Goal: Use online tool/utility

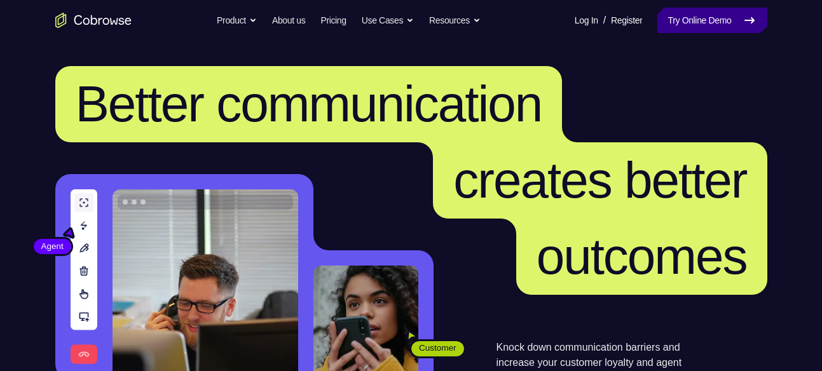
click at [713, 19] on link "Try Online Demo" at bounding box center [711, 20] width 109 height 25
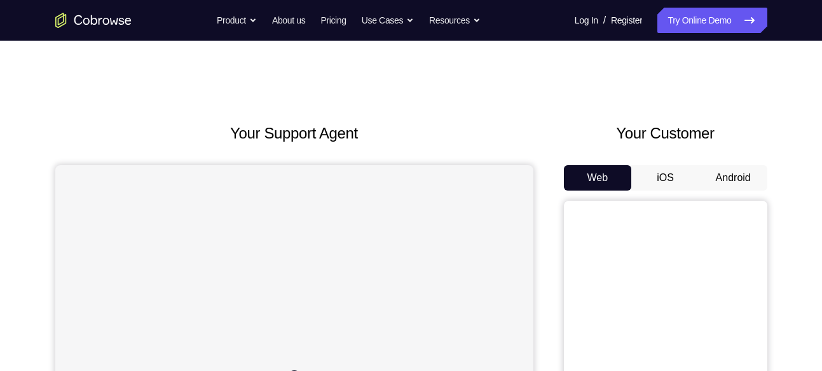
click at [733, 180] on button "Android" at bounding box center [733, 177] width 68 height 25
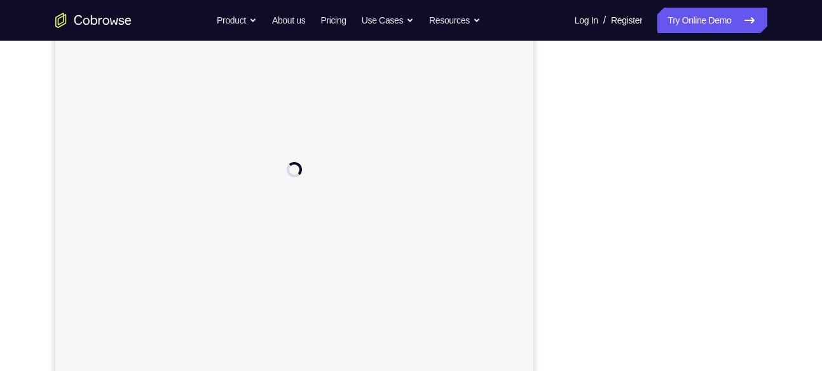
scroll to position [209, 0]
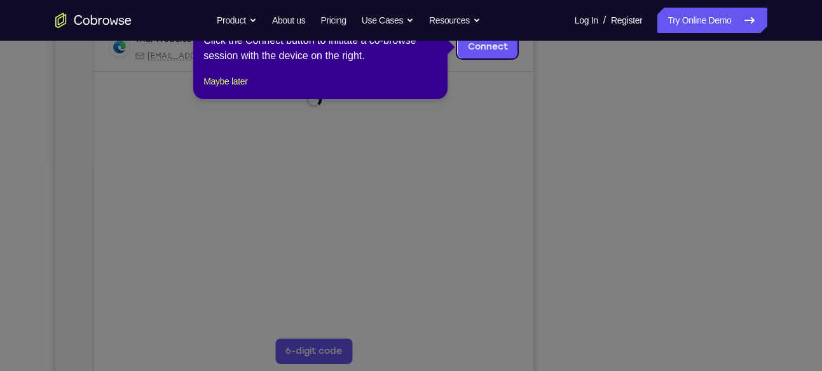
click at [640, 214] on icon at bounding box center [415, 185] width 831 height 371
click at [247, 89] on button "Maybe later" at bounding box center [225, 81] width 44 height 15
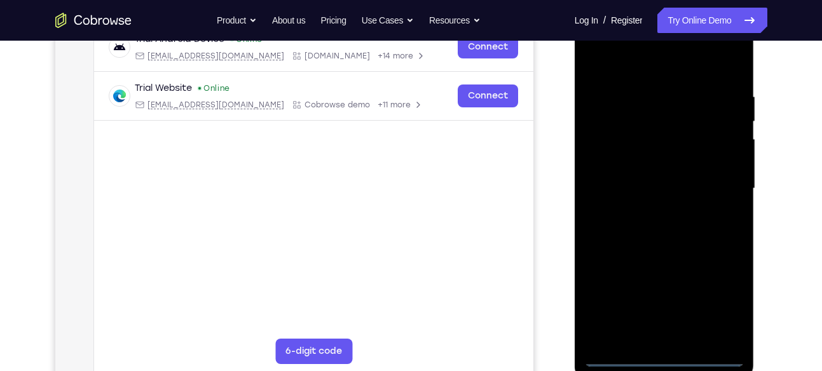
scroll to position [0, 0]
click at [666, 356] on div at bounding box center [664, 189] width 160 height 356
click at [664, 360] on div at bounding box center [664, 189] width 160 height 356
click at [711, 306] on div at bounding box center [664, 189] width 160 height 356
click at [667, 360] on div at bounding box center [664, 189] width 160 height 356
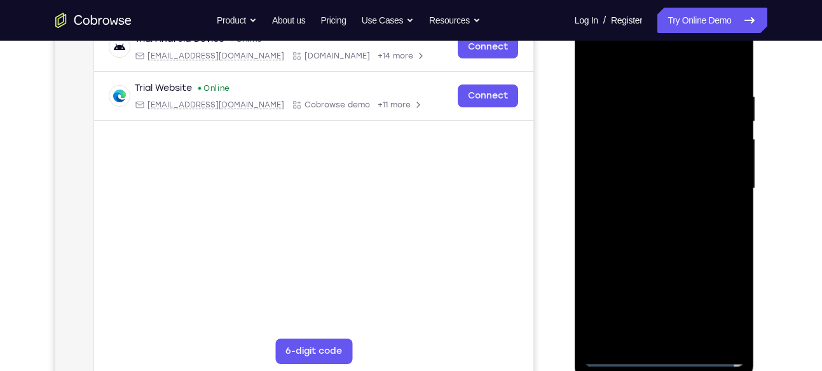
click at [717, 301] on div at bounding box center [664, 189] width 160 height 356
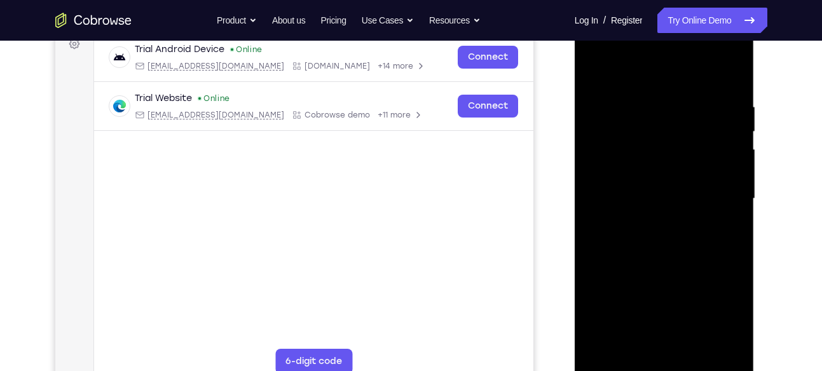
scroll to position [196, 0]
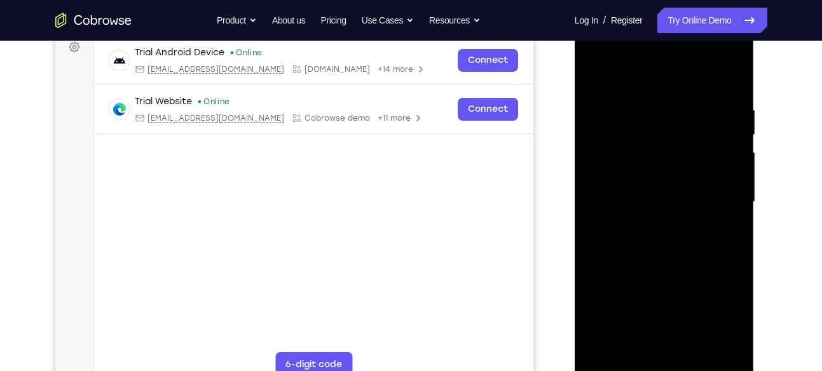
click at [648, 75] on div at bounding box center [664, 202] width 160 height 356
click at [714, 200] on div at bounding box center [664, 202] width 160 height 356
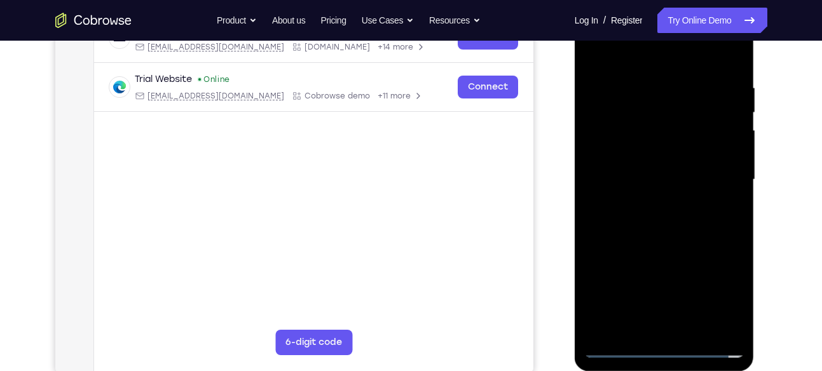
scroll to position [219, 0]
click at [673, 328] on div at bounding box center [664, 179] width 160 height 356
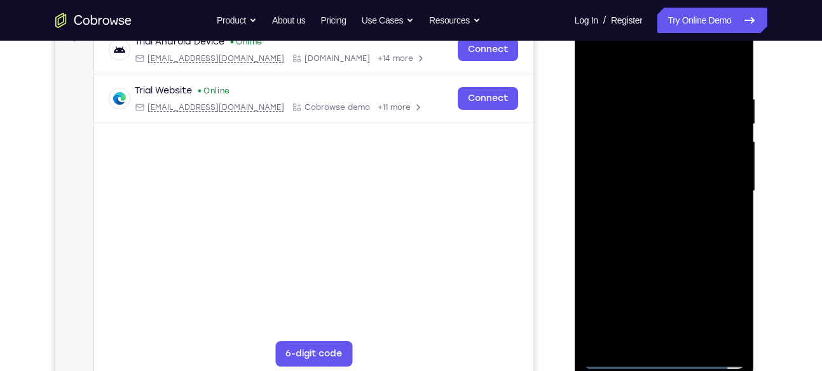
scroll to position [206, 0]
click at [667, 254] on div at bounding box center [664, 192] width 160 height 356
click at [662, 137] on div at bounding box center [664, 192] width 160 height 356
click at [662, 156] on div at bounding box center [664, 192] width 160 height 356
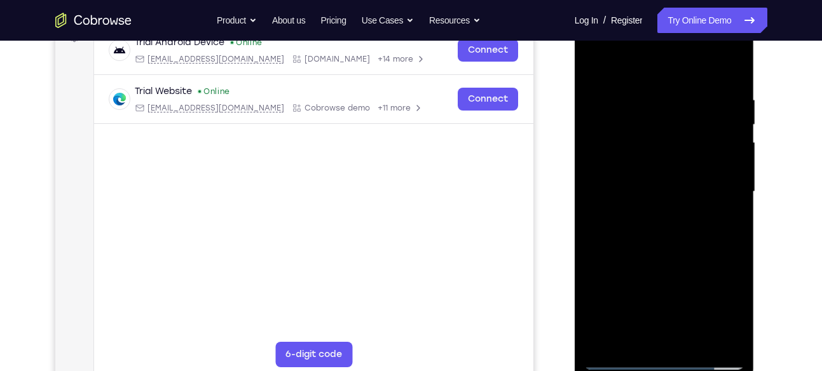
click at [655, 144] on div at bounding box center [664, 192] width 160 height 356
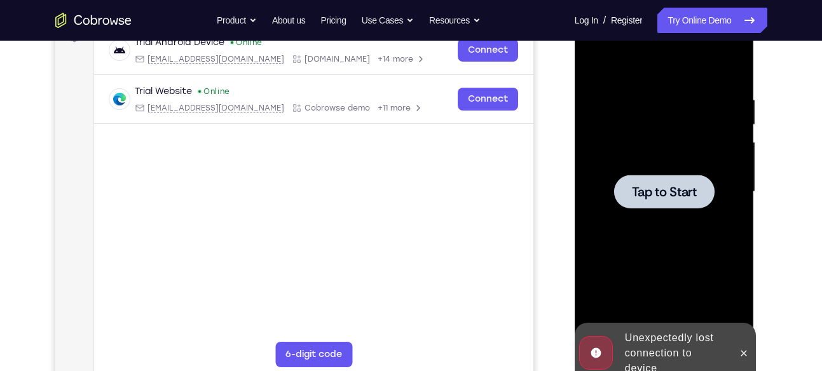
click at [618, 207] on div at bounding box center [664, 192] width 100 height 34
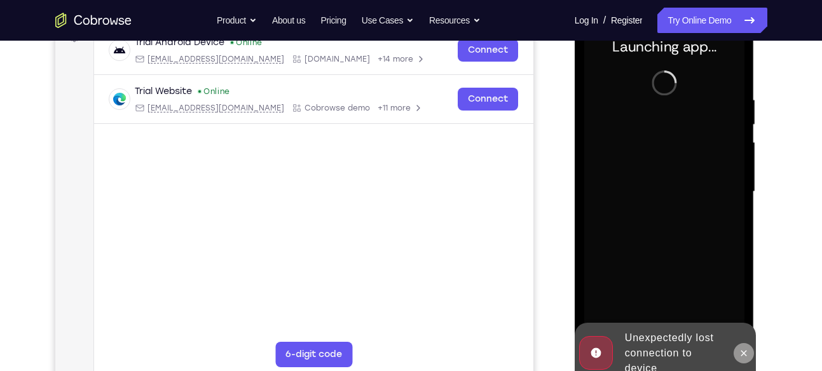
click at [740, 358] on button at bounding box center [743, 353] width 20 height 20
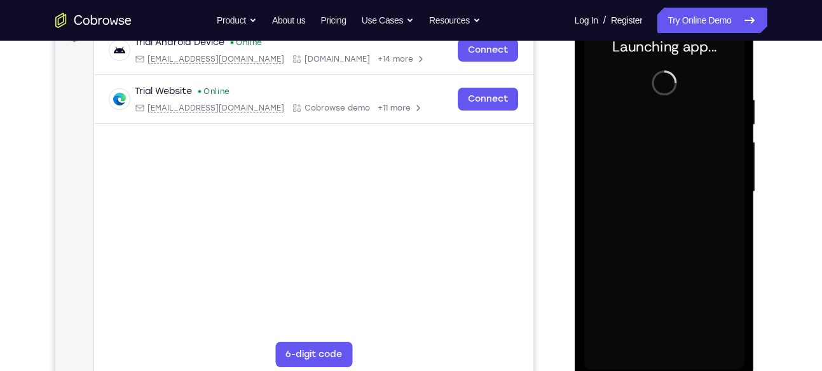
scroll to position [211, 0]
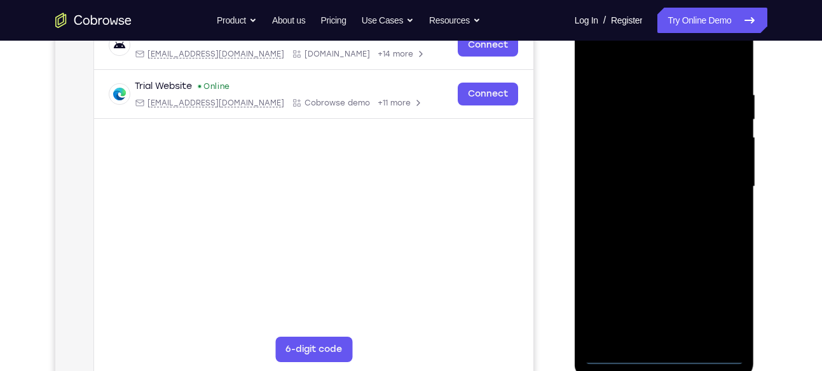
click at [667, 353] on div at bounding box center [664, 187] width 160 height 356
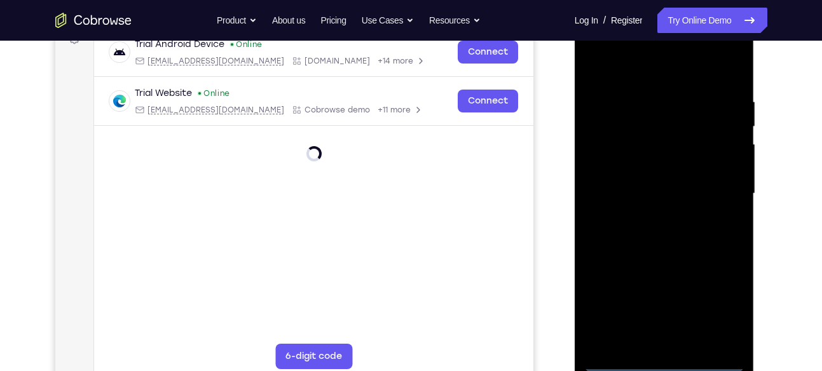
scroll to position [203, 0]
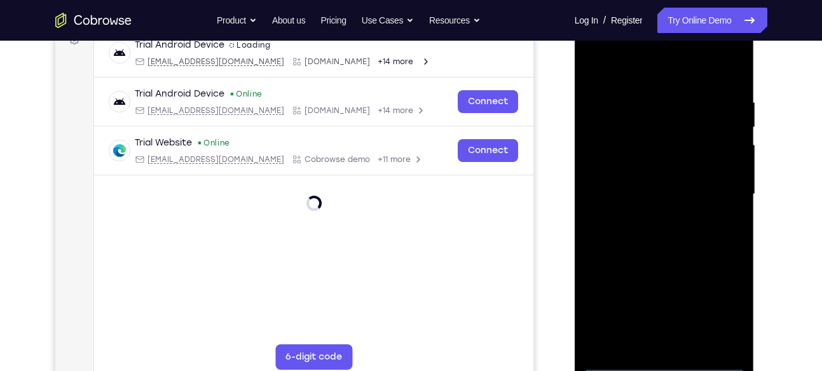
click at [724, 309] on div at bounding box center [664, 195] width 160 height 356
click at [642, 71] on div at bounding box center [664, 195] width 160 height 356
click at [717, 191] on div at bounding box center [664, 195] width 160 height 356
click at [653, 216] on div at bounding box center [664, 195] width 160 height 356
click at [674, 170] on div at bounding box center [664, 195] width 160 height 356
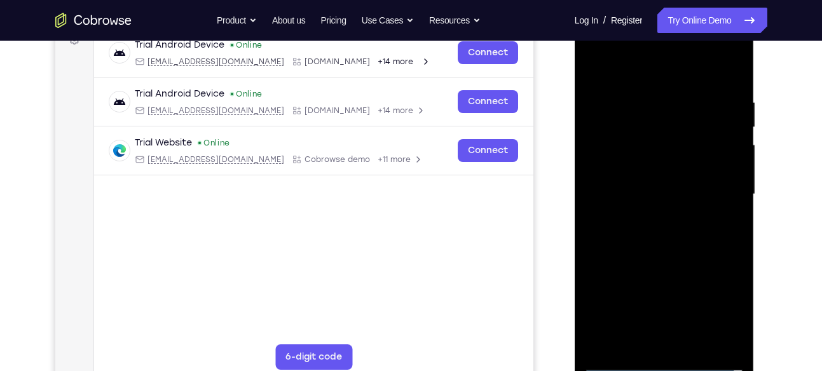
click at [685, 130] on div at bounding box center [664, 195] width 160 height 356
click at [669, 199] on div at bounding box center [664, 195] width 160 height 356
click at [671, 176] on div at bounding box center [664, 195] width 160 height 356
click at [660, 205] on div at bounding box center [664, 195] width 160 height 356
click at [649, 286] on div at bounding box center [664, 195] width 160 height 356
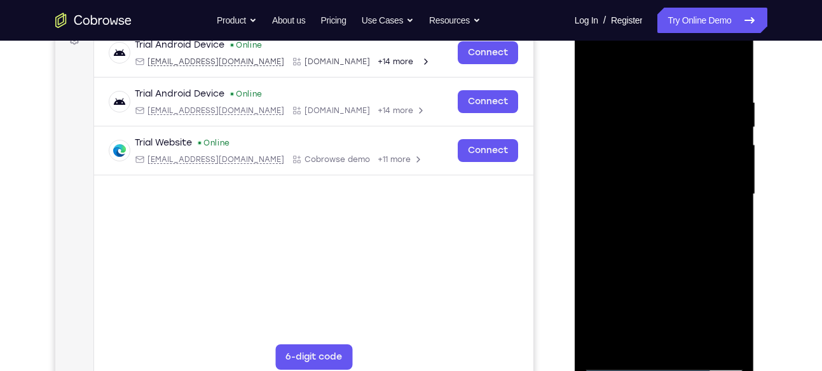
click at [651, 278] on div at bounding box center [664, 195] width 160 height 356
click at [667, 173] on div at bounding box center [664, 195] width 160 height 356
drag, startPoint x: 686, startPoint y: 269, endPoint x: 655, endPoint y: 154, distance: 119.0
click at [655, 154] on div at bounding box center [664, 195] width 160 height 356
click at [655, 343] on div at bounding box center [664, 195] width 160 height 356
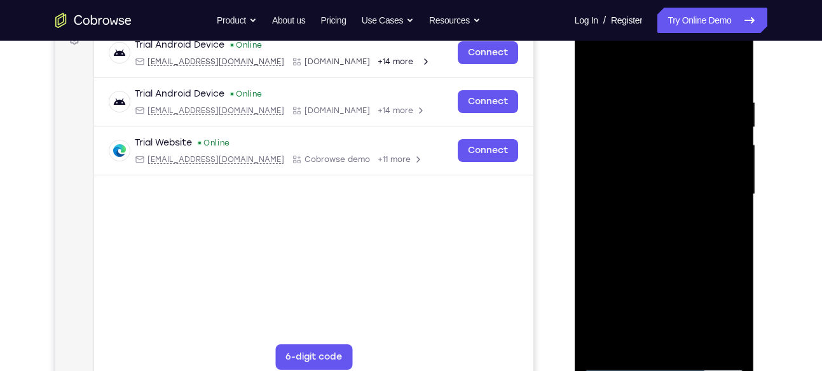
click at [656, 175] on div at bounding box center [664, 195] width 160 height 356
click at [647, 170] on div at bounding box center [664, 195] width 160 height 356
click at [664, 220] on div at bounding box center [664, 195] width 160 height 356
click at [656, 216] on div at bounding box center [664, 195] width 160 height 356
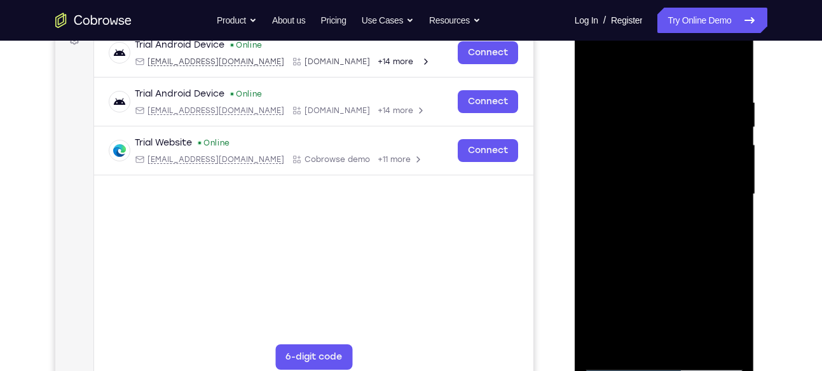
click at [665, 130] on div at bounding box center [664, 195] width 160 height 356
drag, startPoint x: 673, startPoint y: 117, endPoint x: 675, endPoint y: 391, distance: 274.5
click at [675, 370] on html "Online web based iOS Simulators and Android Emulators. Run iPhone, iPad, Mobile…" at bounding box center [664, 197] width 181 height 381
click at [646, 212] on div at bounding box center [664, 195] width 160 height 356
click at [672, 123] on div at bounding box center [664, 195] width 160 height 356
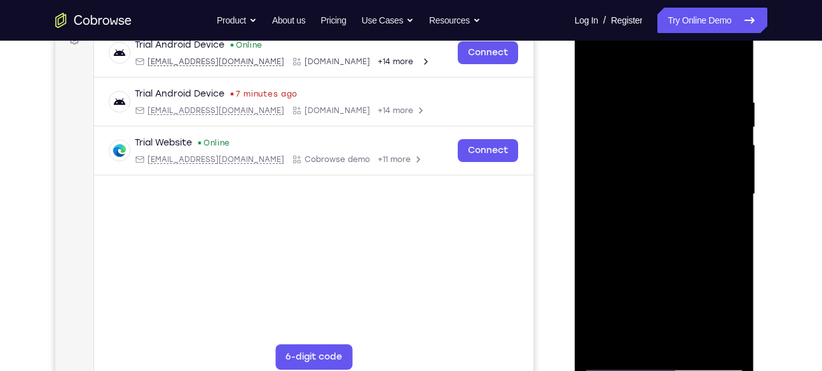
click at [669, 137] on div at bounding box center [664, 195] width 160 height 356
click at [655, 215] on div at bounding box center [664, 195] width 160 height 356
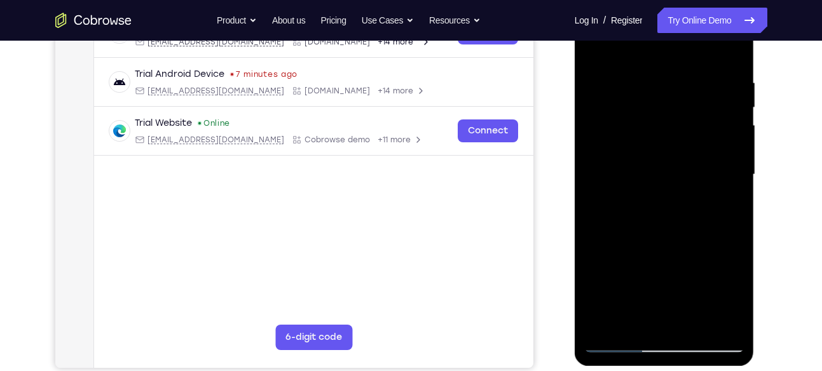
scroll to position [222, 0]
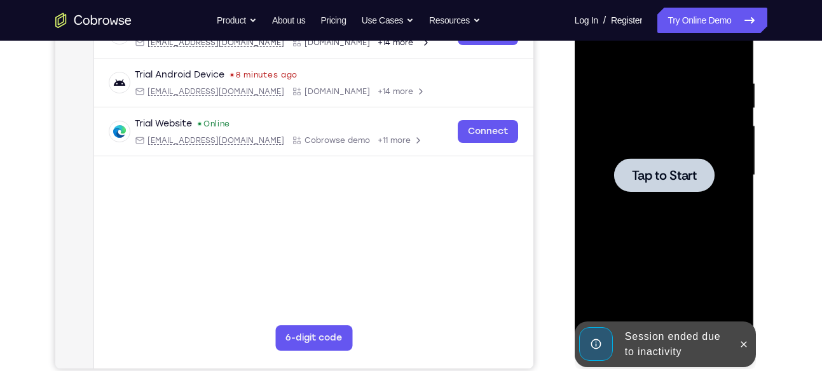
click at [653, 174] on span "Tap to Start" at bounding box center [664, 175] width 65 height 13
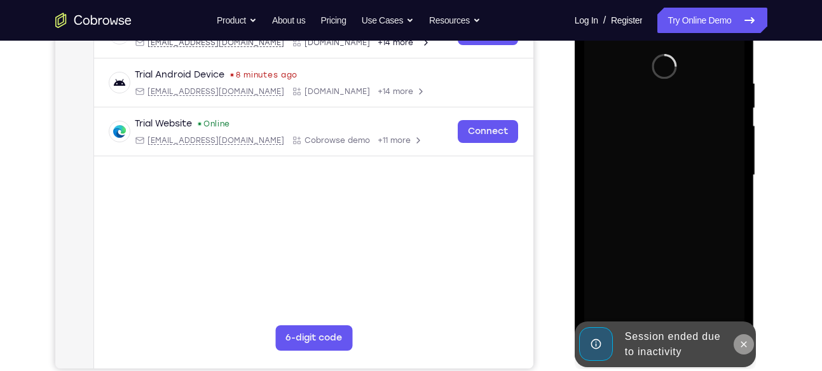
click at [744, 346] on icon at bounding box center [743, 344] width 10 height 10
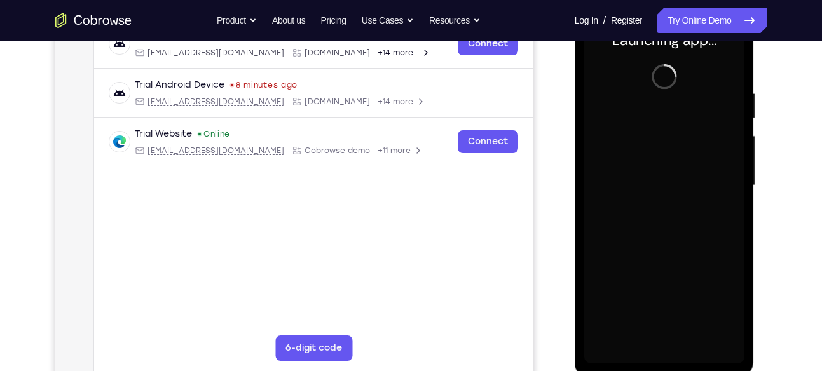
scroll to position [210, 0]
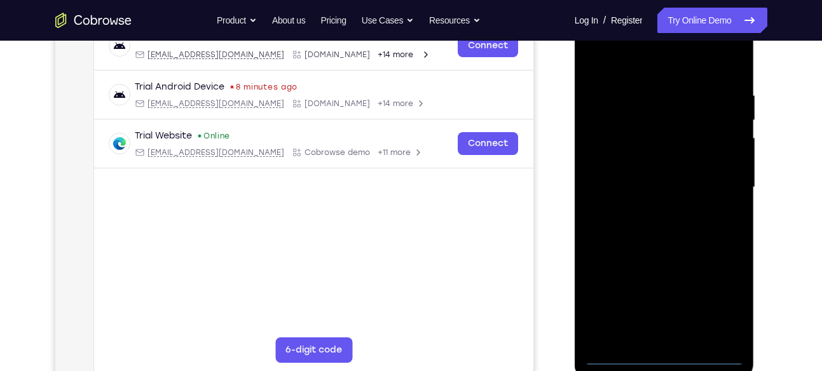
click at [663, 358] on div at bounding box center [664, 188] width 160 height 356
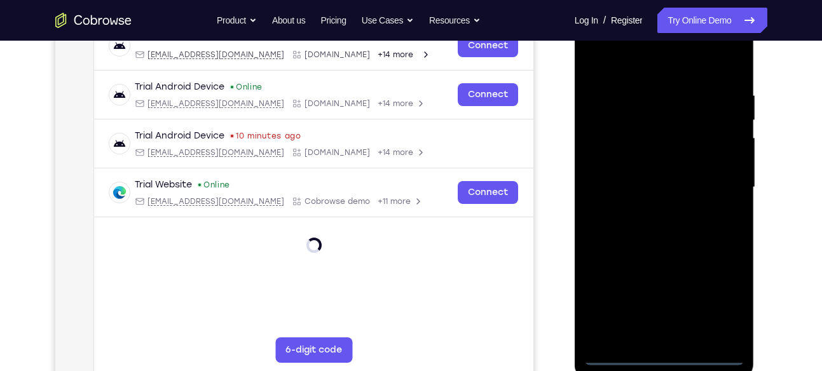
click at [714, 302] on div at bounding box center [664, 188] width 160 height 356
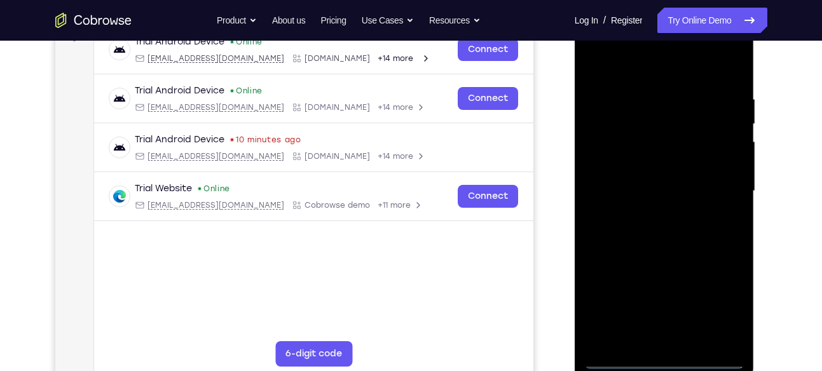
scroll to position [206, 0]
click at [658, 69] on div at bounding box center [664, 192] width 160 height 356
click at [633, 71] on div at bounding box center [664, 192] width 160 height 356
click at [716, 184] on div at bounding box center [664, 192] width 160 height 356
click at [649, 214] on div at bounding box center [664, 192] width 160 height 356
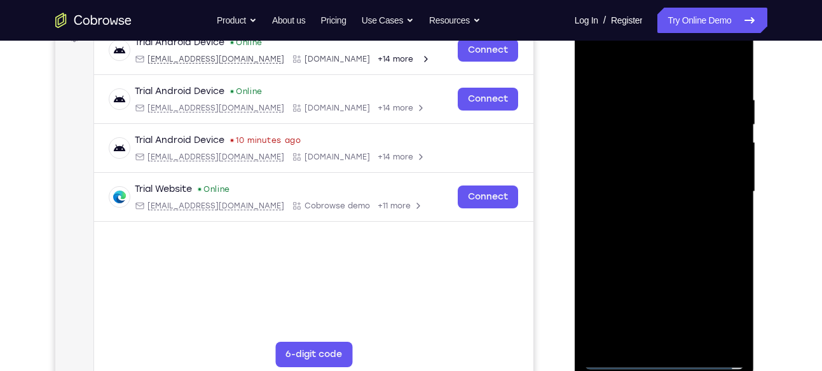
click at [664, 254] on div at bounding box center [664, 192] width 160 height 356
click at [666, 124] on div at bounding box center [664, 192] width 160 height 356
click at [686, 135] on div at bounding box center [664, 192] width 160 height 356
click at [674, 156] on div at bounding box center [664, 192] width 160 height 356
click at [671, 143] on div at bounding box center [664, 192] width 160 height 356
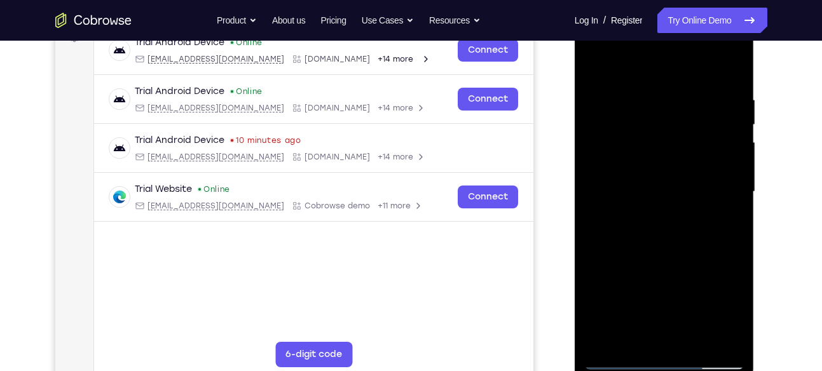
click at [637, 144] on div at bounding box center [664, 192] width 160 height 356
click at [642, 162] on div at bounding box center [664, 192] width 160 height 356
click at [667, 228] on div at bounding box center [664, 192] width 160 height 356
click at [632, 159] on div at bounding box center [664, 192] width 160 height 356
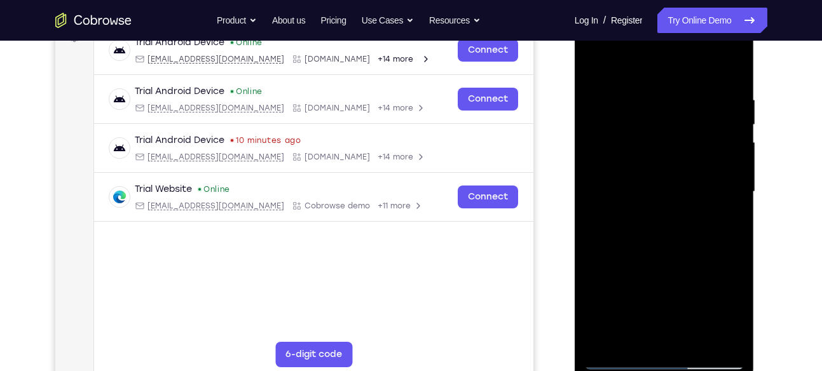
drag, startPoint x: 640, startPoint y: 127, endPoint x: 656, endPoint y: 76, distance: 53.3
click at [656, 76] on div at bounding box center [664, 192] width 160 height 356
drag, startPoint x: 648, startPoint y: 107, endPoint x: 644, endPoint y: 334, distance: 226.3
click at [644, 334] on div at bounding box center [664, 192] width 160 height 356
drag, startPoint x: 665, startPoint y: 79, endPoint x: 665, endPoint y: 146, distance: 66.1
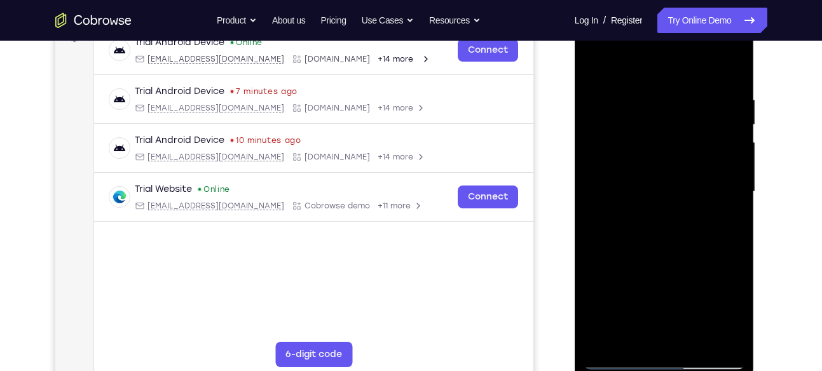
click at [665, 146] on div at bounding box center [664, 192] width 160 height 356
click at [668, 130] on div at bounding box center [664, 192] width 160 height 356
click at [624, 134] on div at bounding box center [664, 192] width 160 height 356
click at [648, 157] on div at bounding box center [664, 192] width 160 height 356
click at [654, 134] on div at bounding box center [664, 192] width 160 height 356
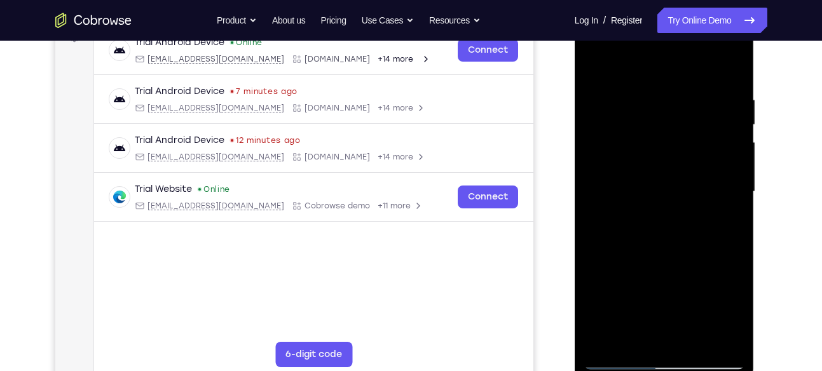
click at [644, 165] on div at bounding box center [664, 192] width 160 height 356
click at [669, 251] on div at bounding box center [664, 192] width 160 height 356
drag, startPoint x: 667, startPoint y: 267, endPoint x: 658, endPoint y: 35, distance: 232.1
click at [658, 35] on div at bounding box center [664, 192] width 160 height 356
drag, startPoint x: 656, startPoint y: 287, endPoint x: 646, endPoint y: 67, distance: 219.4
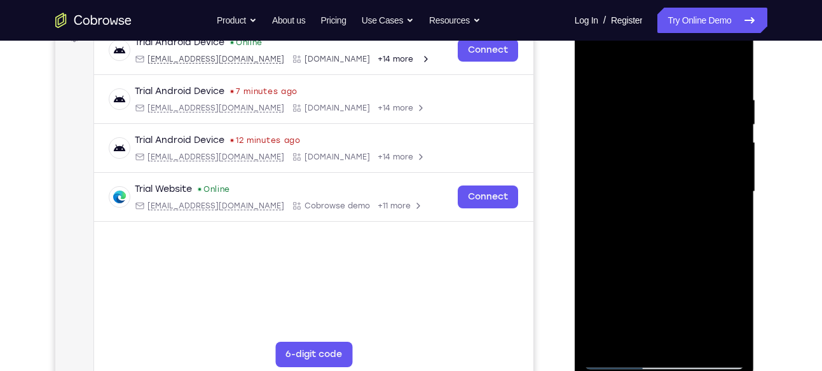
click at [646, 67] on div at bounding box center [664, 192] width 160 height 356
drag, startPoint x: 672, startPoint y: 158, endPoint x: 700, endPoint y: 403, distance: 246.8
click at [700, 370] on html "Online web based iOS Simulators and Android Emulators. Run iPhone, iPad, Mobile…" at bounding box center [664, 194] width 181 height 381
click at [646, 84] on div at bounding box center [664, 192] width 160 height 356
click at [738, 213] on div at bounding box center [664, 192] width 160 height 356
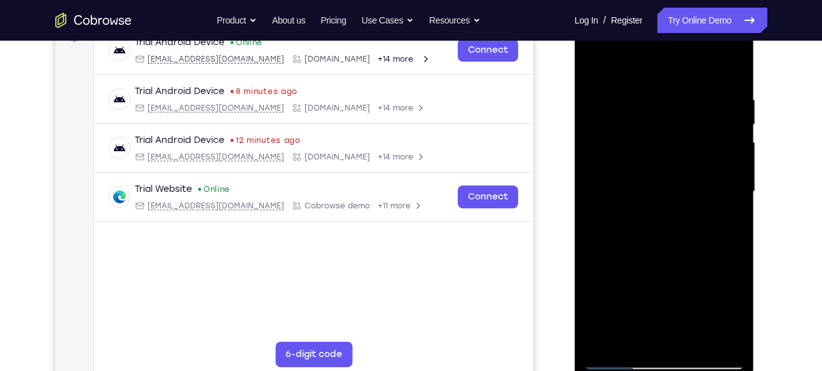
click at [733, 210] on div at bounding box center [664, 192] width 160 height 356
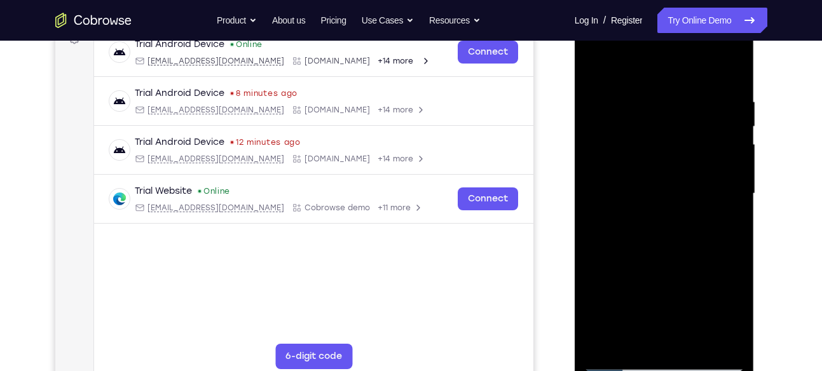
click at [733, 210] on div at bounding box center [664, 194] width 160 height 356
drag, startPoint x: 733, startPoint y: 212, endPoint x: 588, endPoint y: 220, distance: 145.1
click at [588, 220] on div at bounding box center [664, 194] width 160 height 356
drag, startPoint x: 736, startPoint y: 205, endPoint x: 613, endPoint y: 208, distance: 123.3
click at [613, 208] on div at bounding box center [664, 194] width 160 height 356
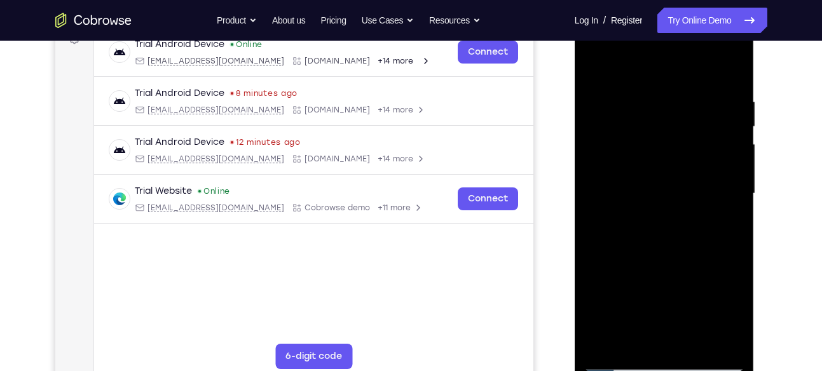
drag, startPoint x: 733, startPoint y: 200, endPoint x: 589, endPoint y: 203, distance: 144.3
click at [589, 203] on div at bounding box center [664, 194] width 160 height 356
click at [733, 199] on div at bounding box center [664, 194] width 160 height 356
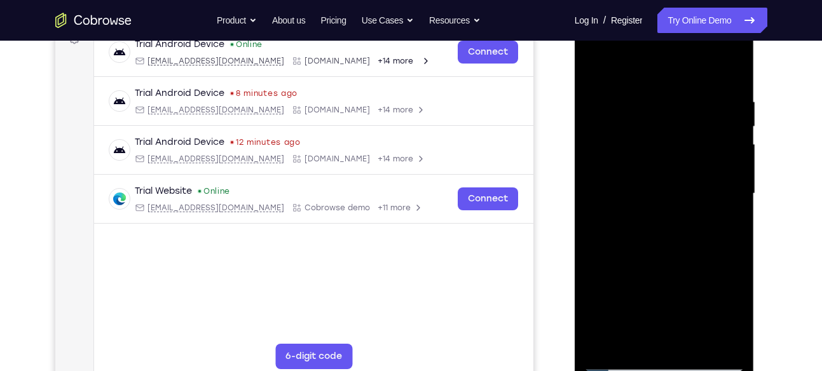
click at [618, 362] on div at bounding box center [664, 194] width 160 height 356
click at [613, 363] on div at bounding box center [664, 194] width 160 height 356
